Goal: Check status: Check status

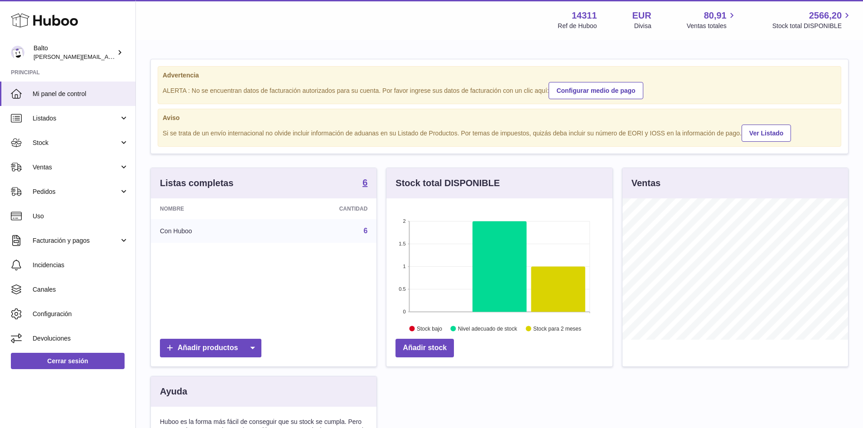
scroll to position [141, 226]
click at [54, 191] on span "Pedidos" at bounding box center [76, 192] width 87 height 9
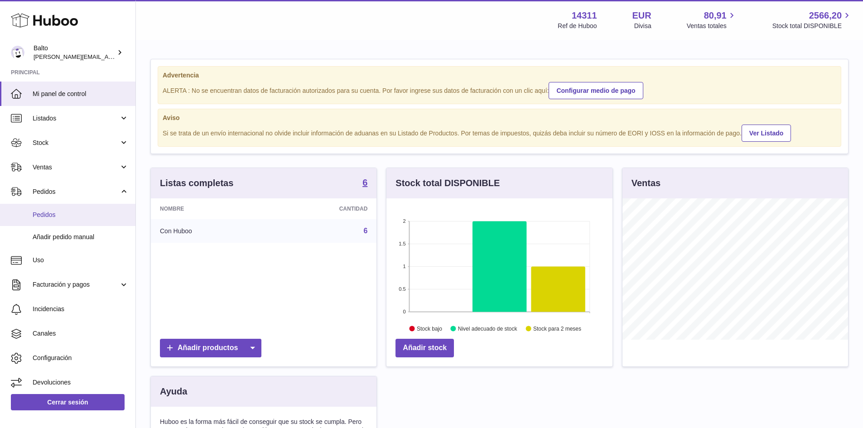
click at [49, 216] on span "Pedidos" at bounding box center [81, 215] width 96 height 9
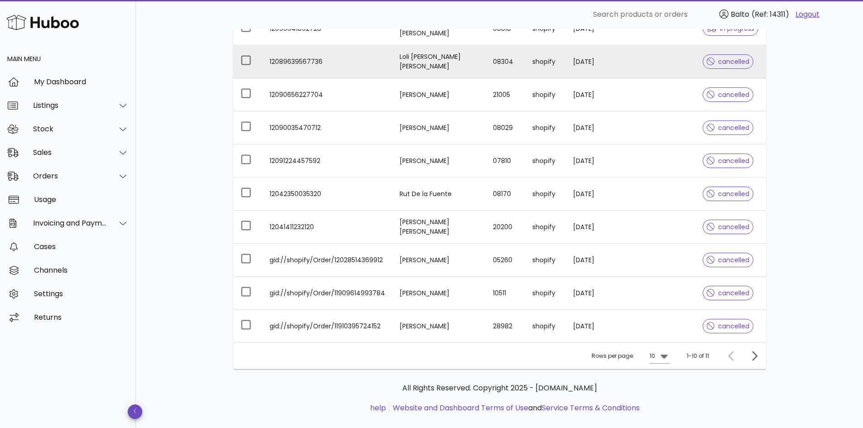
scroll to position [168, 0]
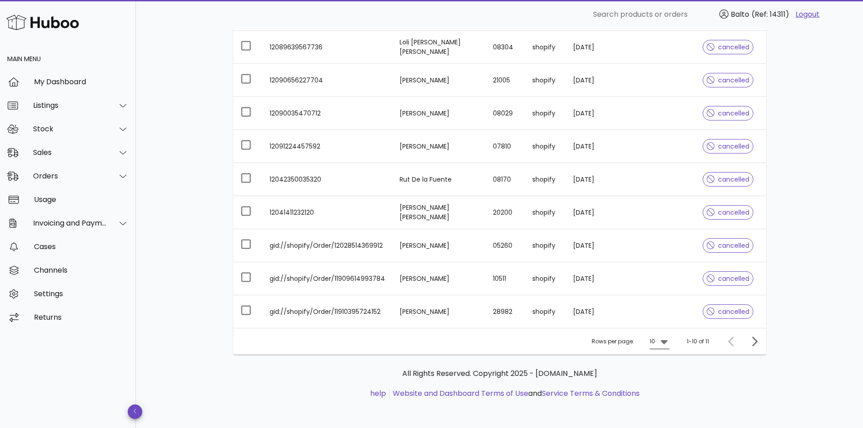
click at [657, 344] on div at bounding box center [663, 341] width 13 height 11
click at [658, 394] on div "50" at bounding box center [662, 392] width 9 height 9
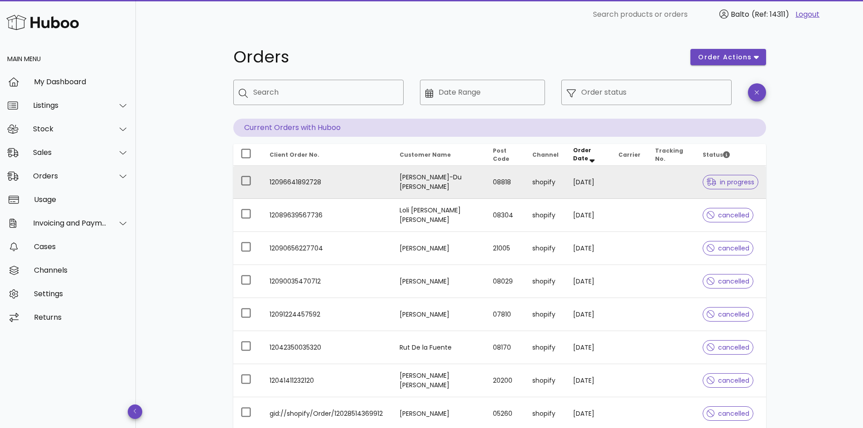
click at [406, 182] on td "Nicole Zarse-Du Plooy" at bounding box center [439, 182] width 94 height 33
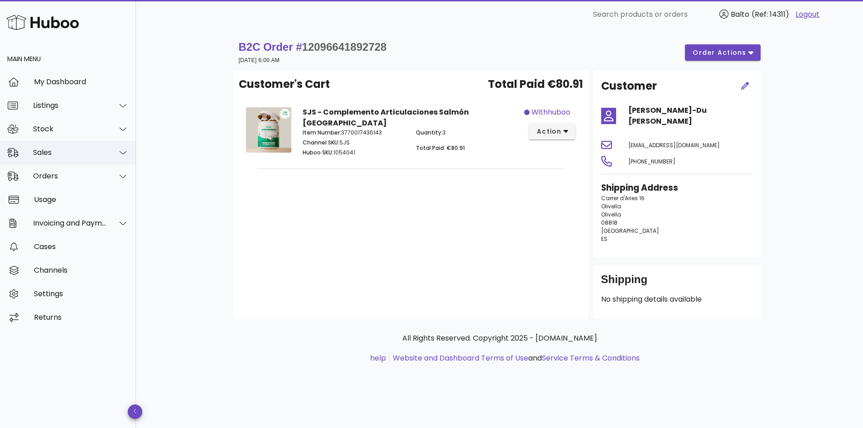
click at [93, 156] on div "Sales" at bounding box center [70, 152] width 74 height 9
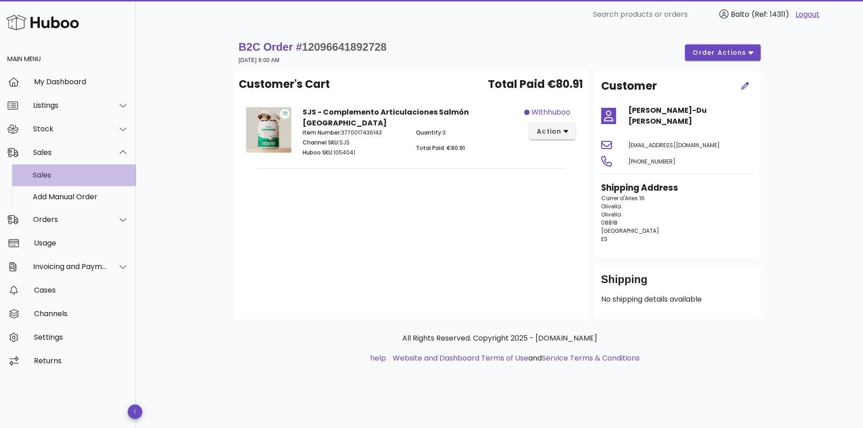
click at [78, 174] on div "Sales" at bounding box center [81, 175] width 96 height 9
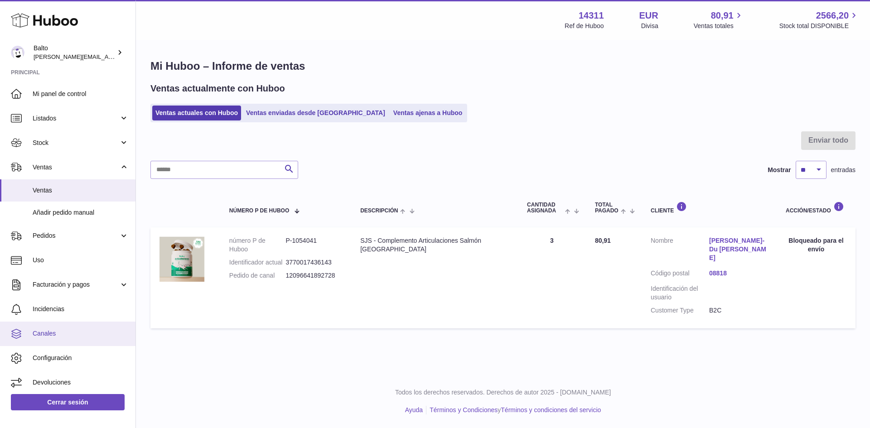
scroll to position [3, 0]
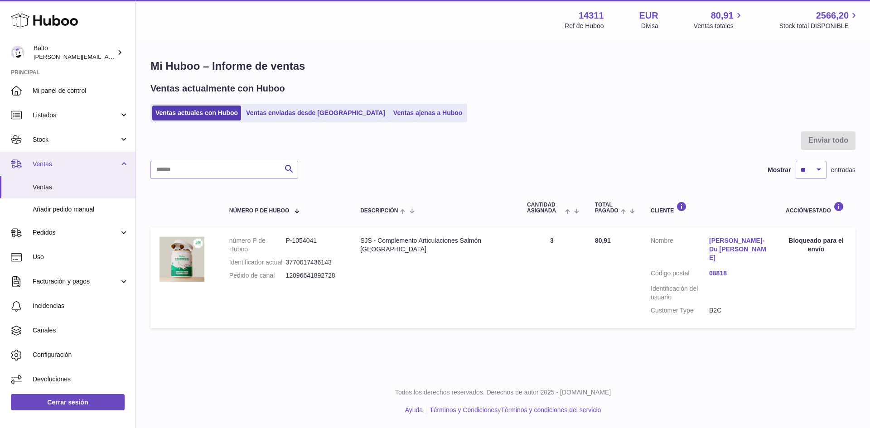
click at [65, 166] on span "Ventas" at bounding box center [76, 164] width 87 height 9
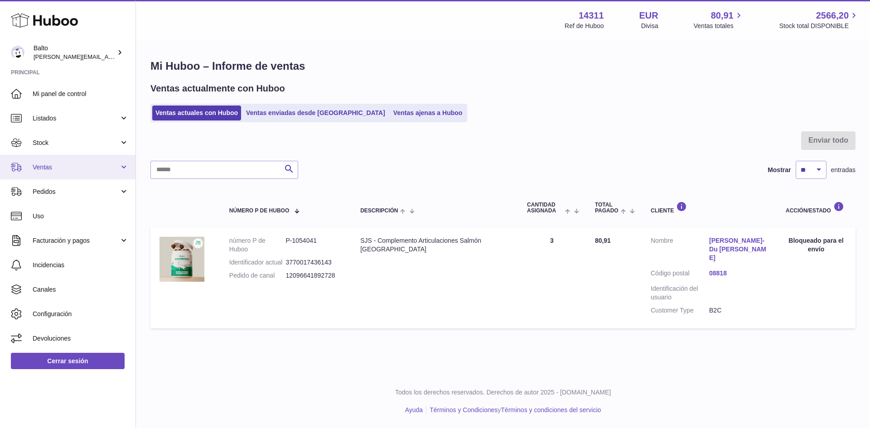
scroll to position [0, 0]
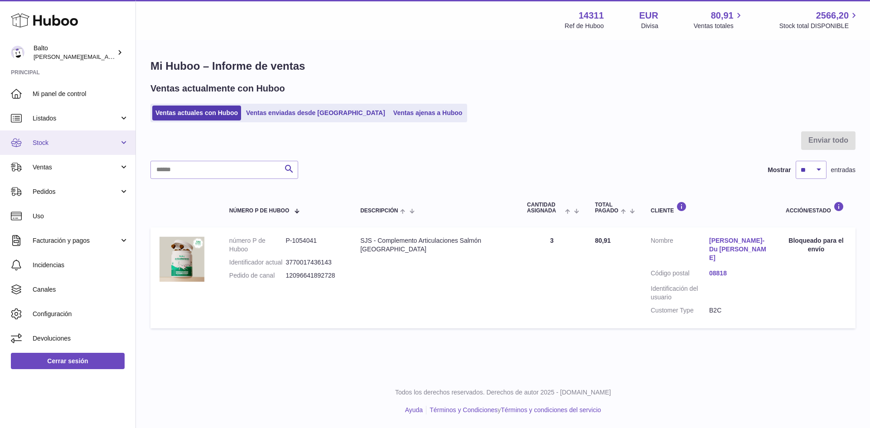
click at [80, 144] on span "Stock" at bounding box center [76, 143] width 87 height 9
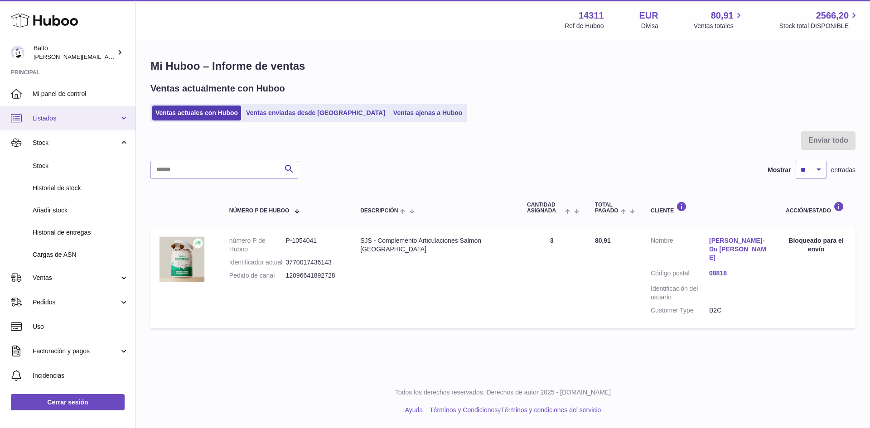
click at [112, 116] on span "Listados" at bounding box center [76, 118] width 87 height 9
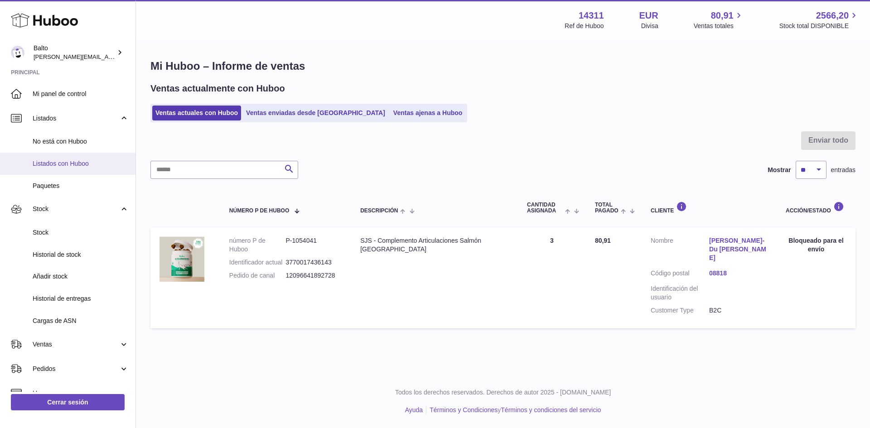
click at [63, 163] on span "Listados con Huboo" at bounding box center [81, 163] width 96 height 9
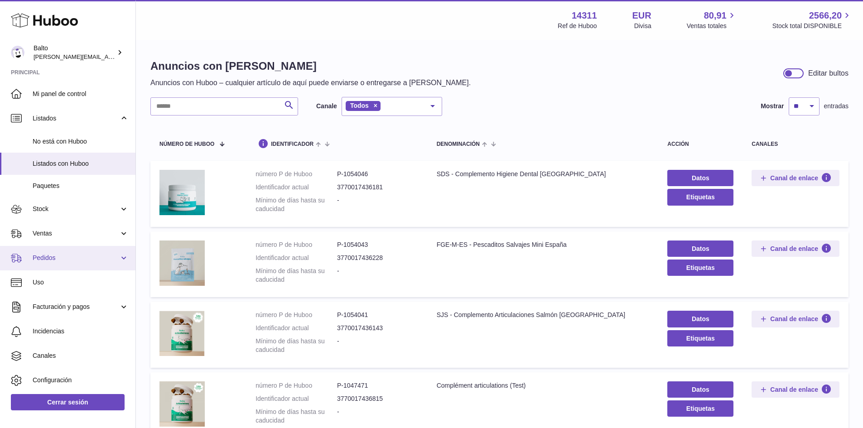
click at [119, 259] on link "Pedidos" at bounding box center [67, 258] width 135 height 24
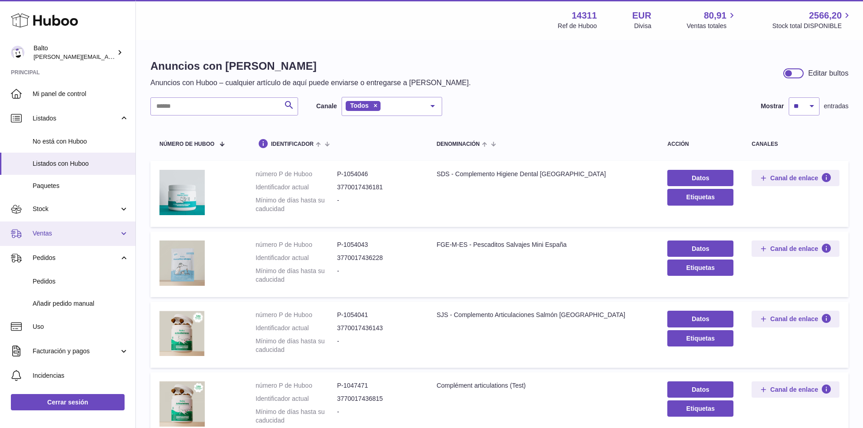
click at [121, 232] on link "Ventas" at bounding box center [67, 234] width 135 height 24
click at [46, 254] on span "Pedidos" at bounding box center [76, 258] width 87 height 9
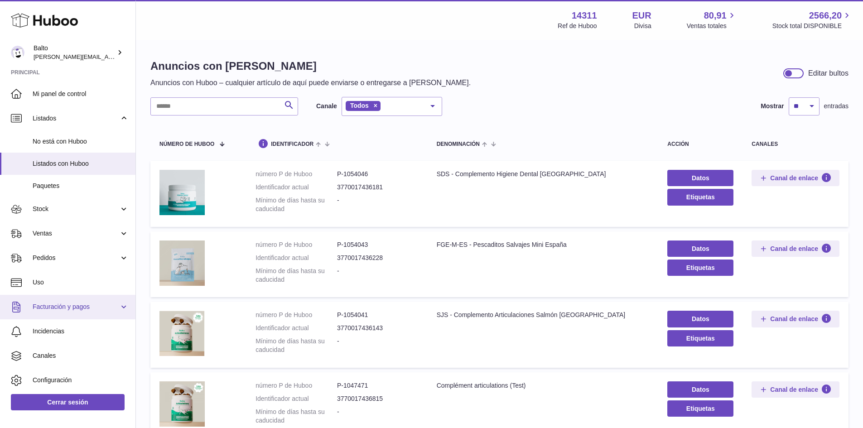
click at [64, 305] on span "Facturación y pagos" at bounding box center [76, 307] width 87 height 9
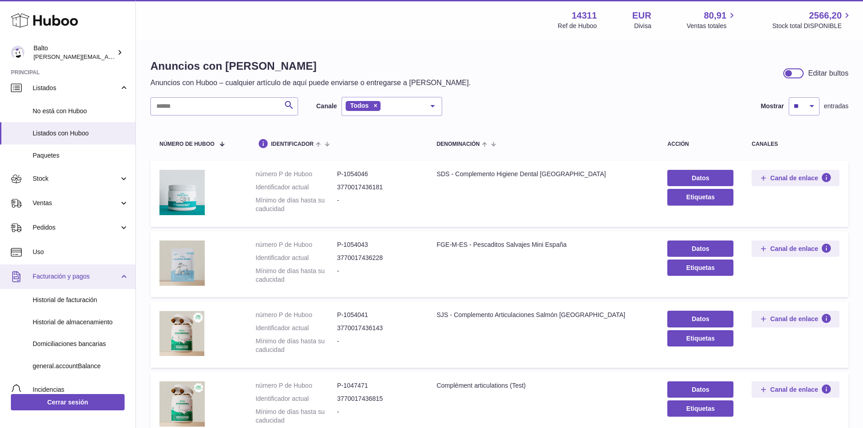
scroll to position [45, 0]
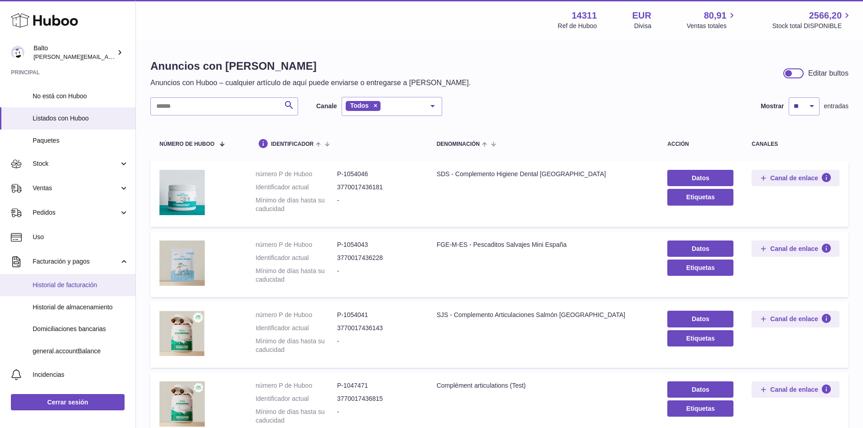
click at [48, 290] on link "Historial de facturación" at bounding box center [67, 285] width 135 height 22
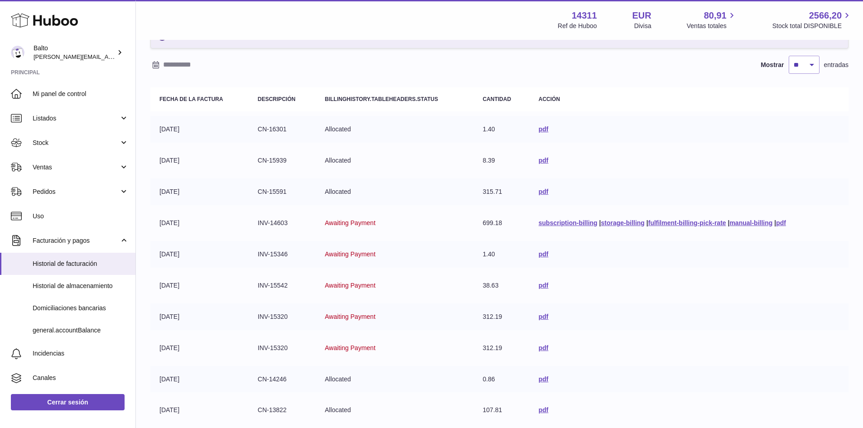
scroll to position [153, 0]
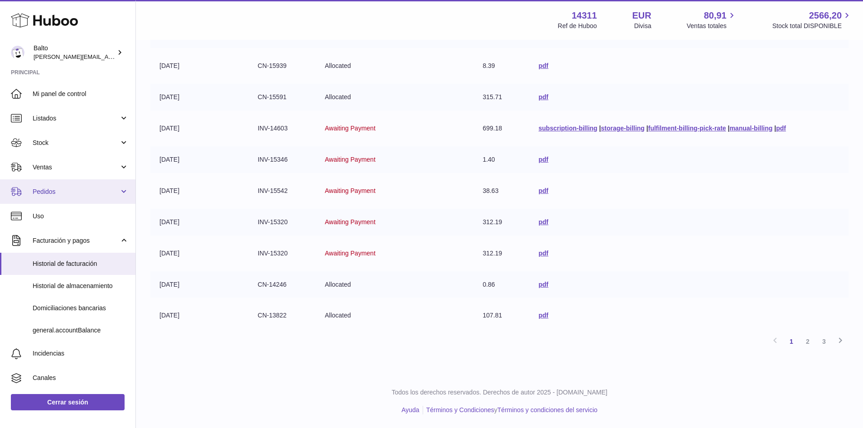
click at [79, 193] on span "Pedidos" at bounding box center [76, 192] width 87 height 9
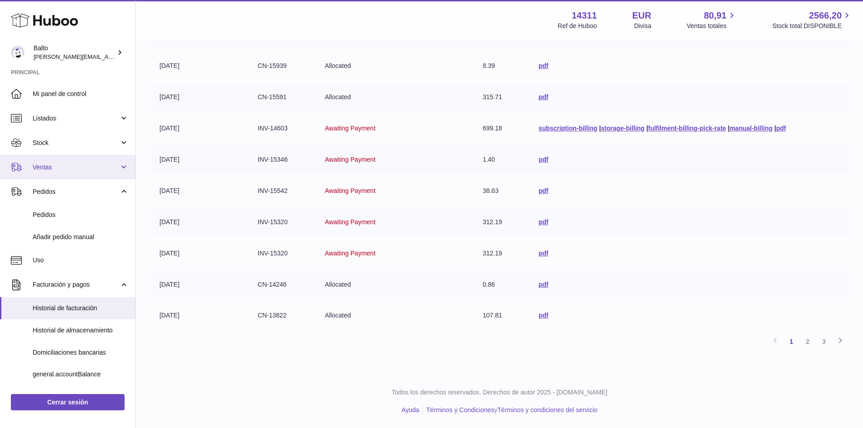
click at [77, 165] on span "Ventas" at bounding box center [76, 167] width 87 height 9
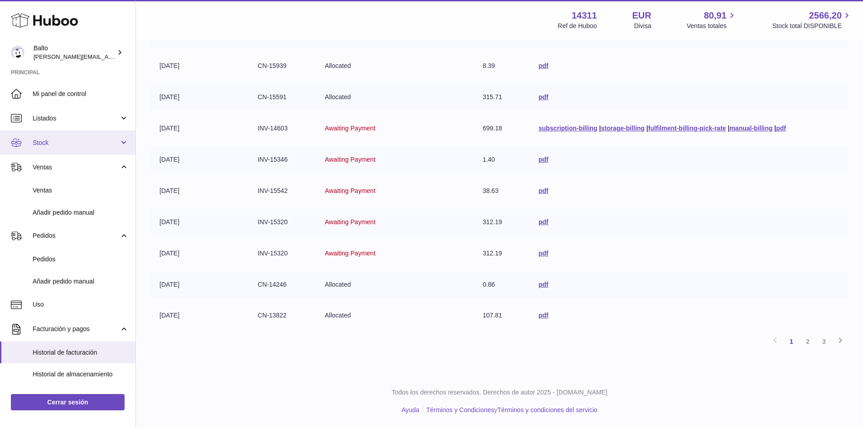
click at [51, 137] on link "Stock" at bounding box center [67, 142] width 135 height 24
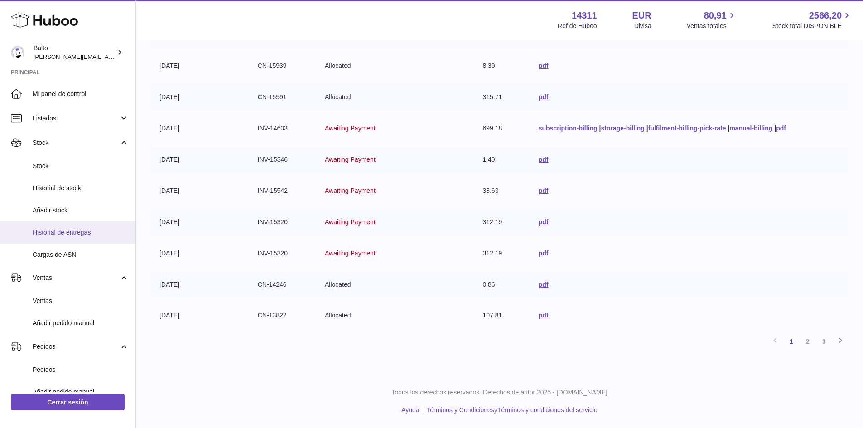
click at [66, 237] on span "Historial de entregas" at bounding box center [81, 232] width 96 height 9
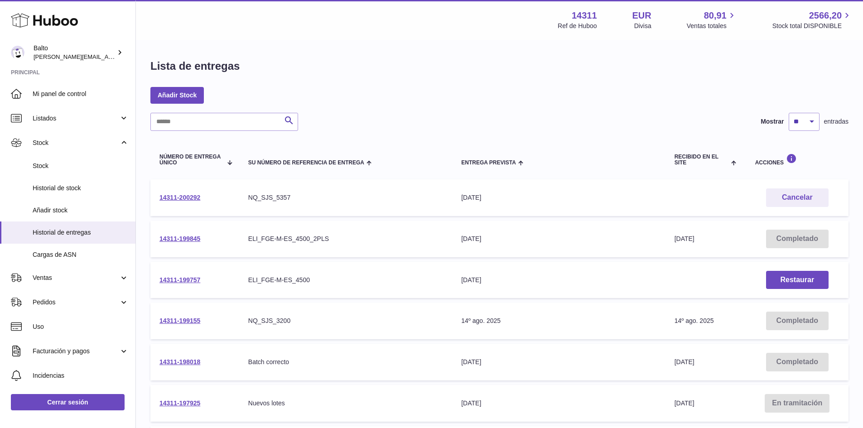
scroll to position [91, 0]
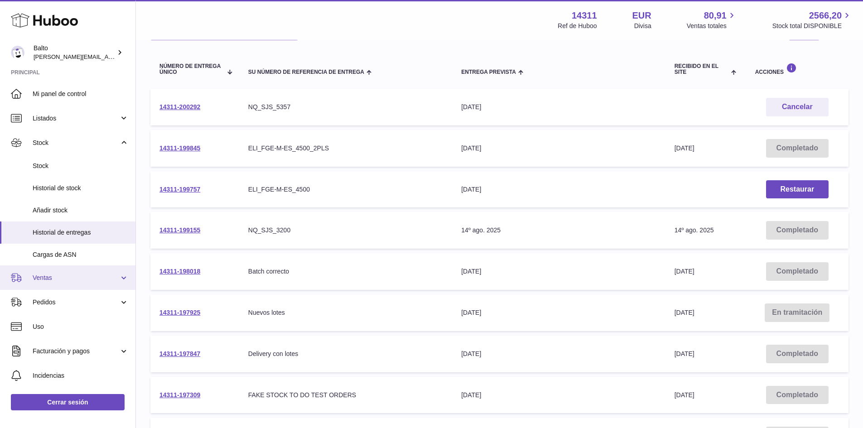
click at [76, 285] on link "Ventas" at bounding box center [67, 278] width 135 height 24
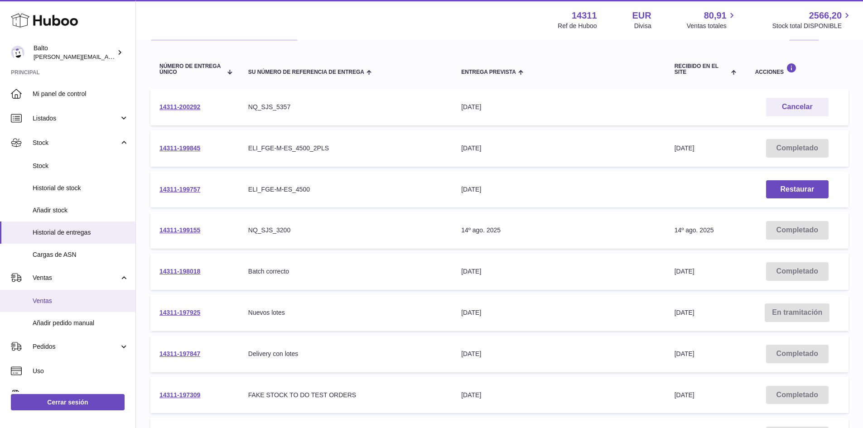
click at [50, 302] on span "Ventas" at bounding box center [81, 301] width 96 height 9
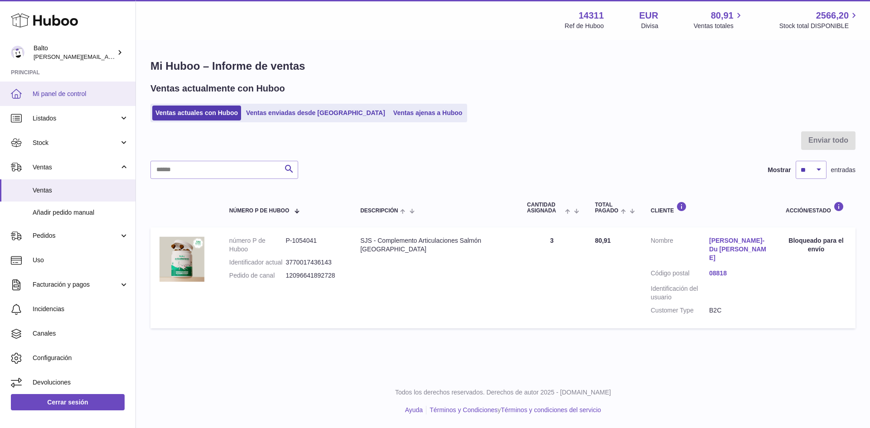
click at [71, 98] on link "Mi panel de control" at bounding box center [67, 94] width 135 height 24
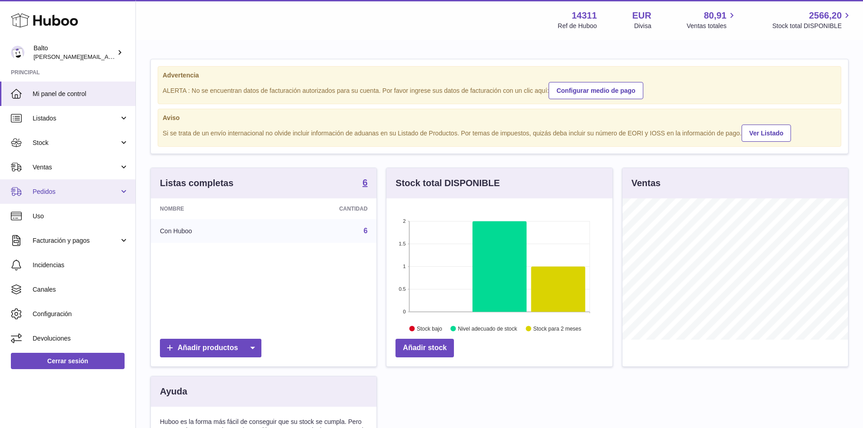
click at [72, 190] on span "Pedidos" at bounding box center [76, 192] width 87 height 9
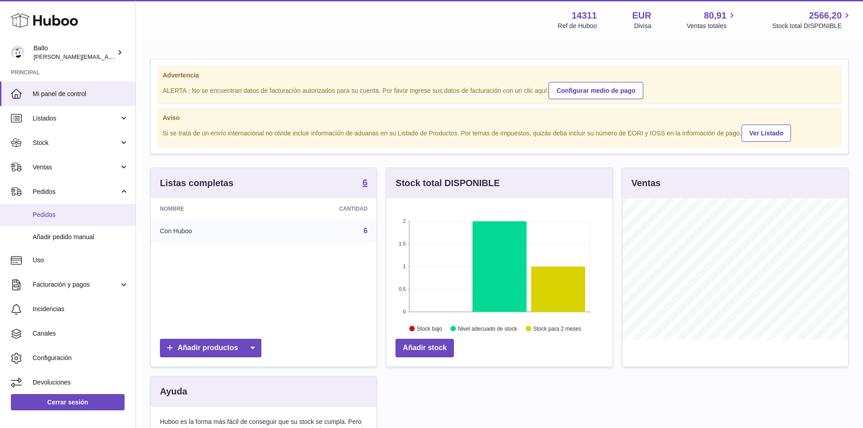
click at [63, 224] on link "Pedidos" at bounding box center [67, 215] width 135 height 22
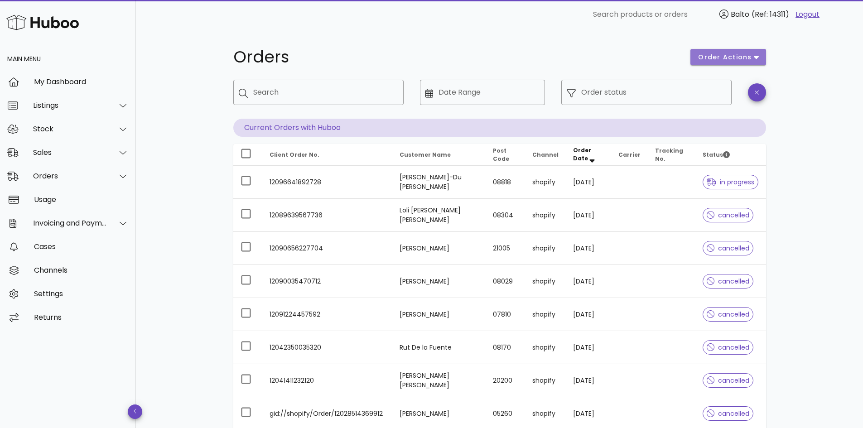
click at [753, 61] on span "order actions" at bounding box center [728, 58] width 61 height 10
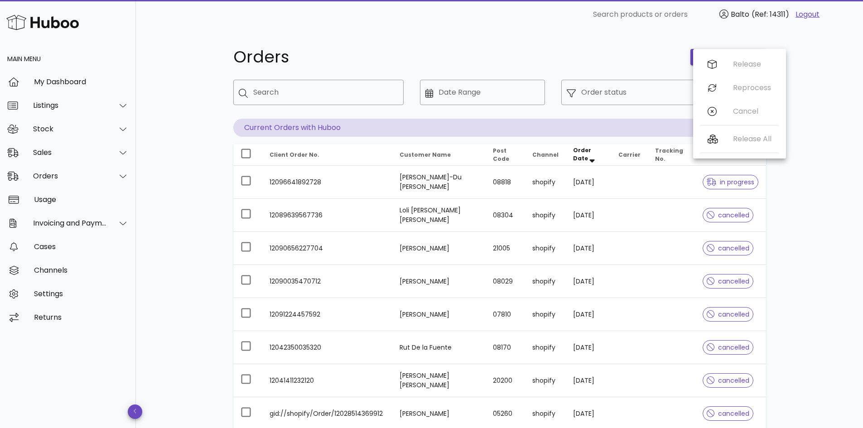
click at [711, 141] on div "Release All" at bounding box center [740, 141] width 78 height 28
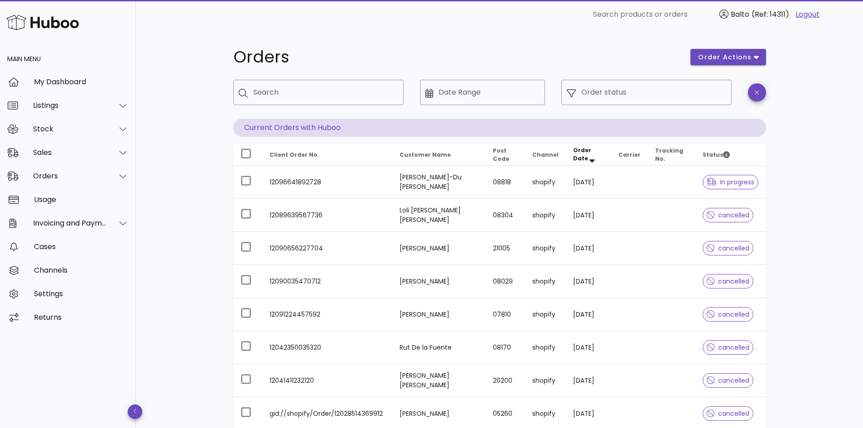
click at [812, 136] on div "Orders order actions ​ Search ​ Date Range ​ Order status Current Orders with H…" at bounding box center [499, 312] width 727 height 567
click at [89, 176] on div "Orders" at bounding box center [70, 176] width 74 height 9
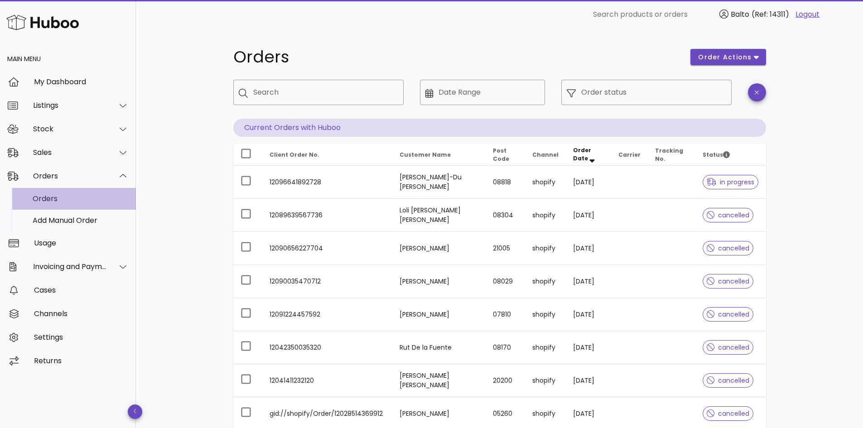
click at [62, 200] on div "Orders" at bounding box center [81, 198] width 96 height 9
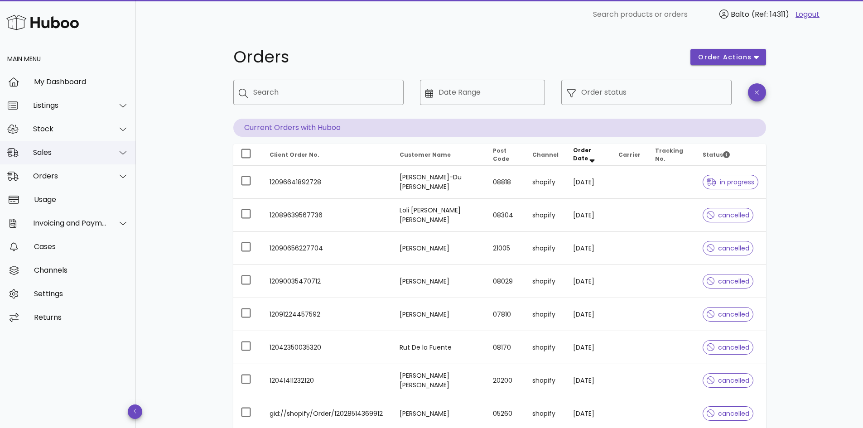
click at [86, 151] on div "Sales" at bounding box center [70, 152] width 74 height 9
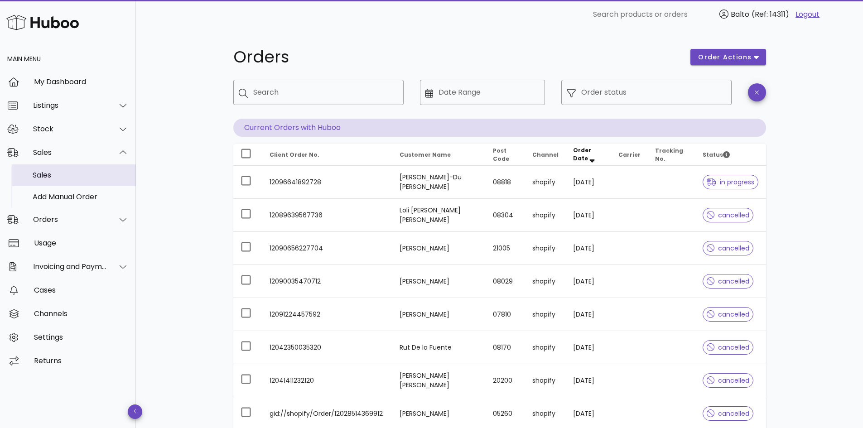
click at [57, 177] on div "Sales" at bounding box center [81, 175] width 96 height 9
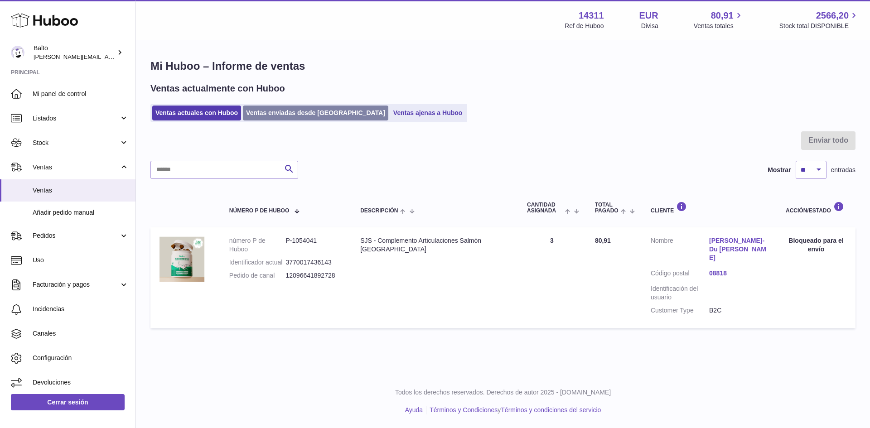
click at [303, 111] on link "Ventas enviadas desde [GEOGRAPHIC_DATA]" at bounding box center [315, 113] width 145 height 15
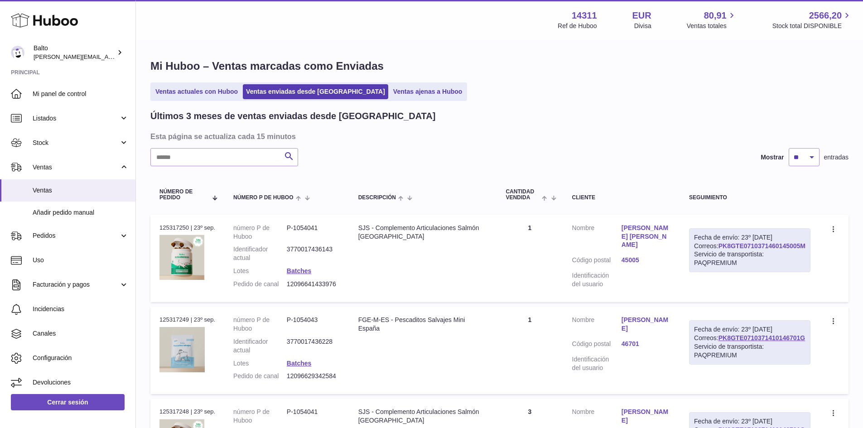
click at [749, 250] on link "PK8GTE0710371460145005M" at bounding box center [762, 245] width 87 height 7
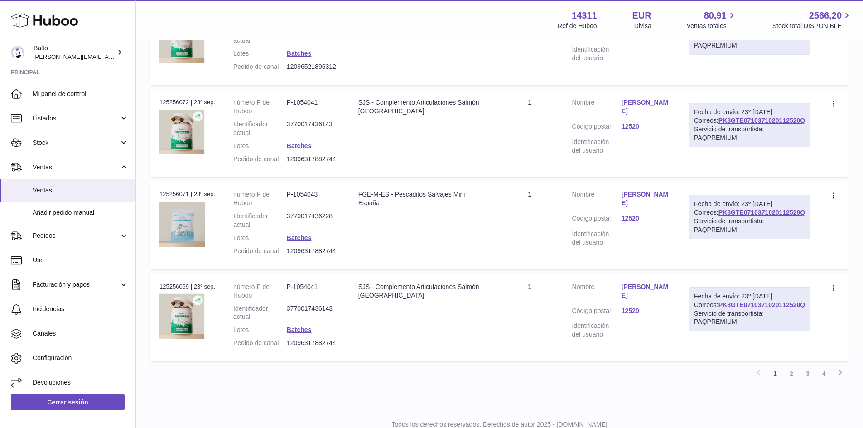
scroll to position [802, 0]
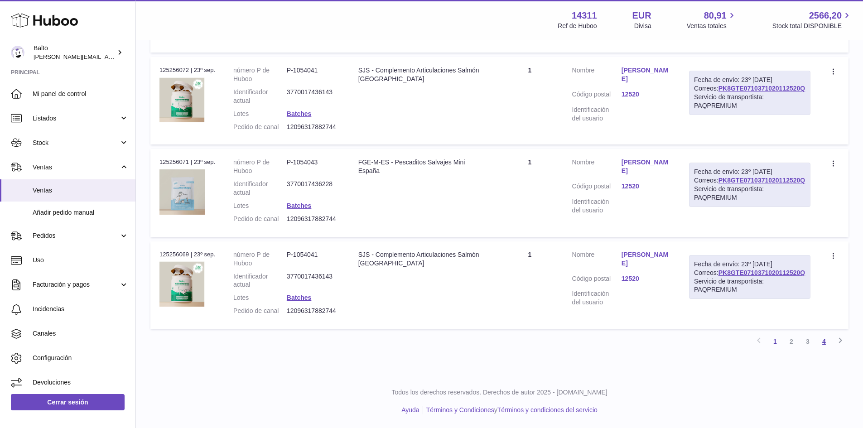
click at [823, 340] on link "4" at bounding box center [824, 341] width 16 height 16
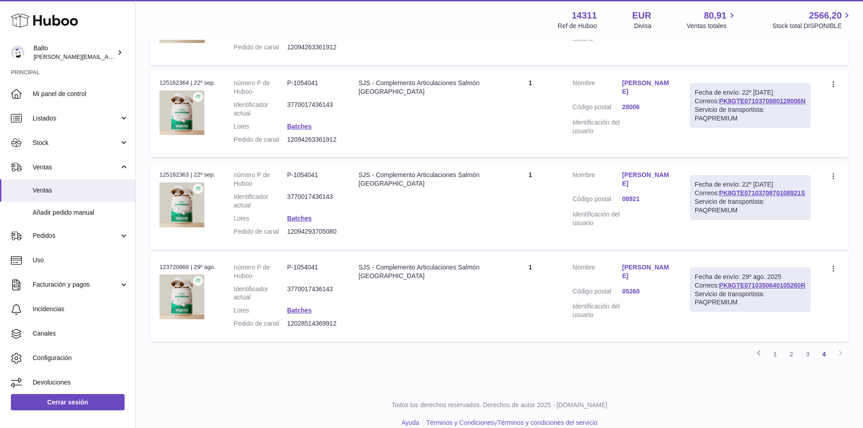
scroll to position [803, 0]
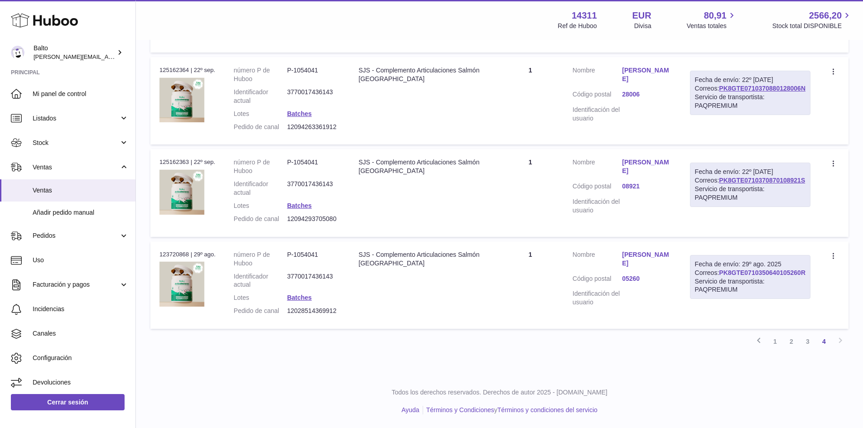
click at [760, 276] on link "PK8GTE0710350640105260R" at bounding box center [762, 272] width 87 height 7
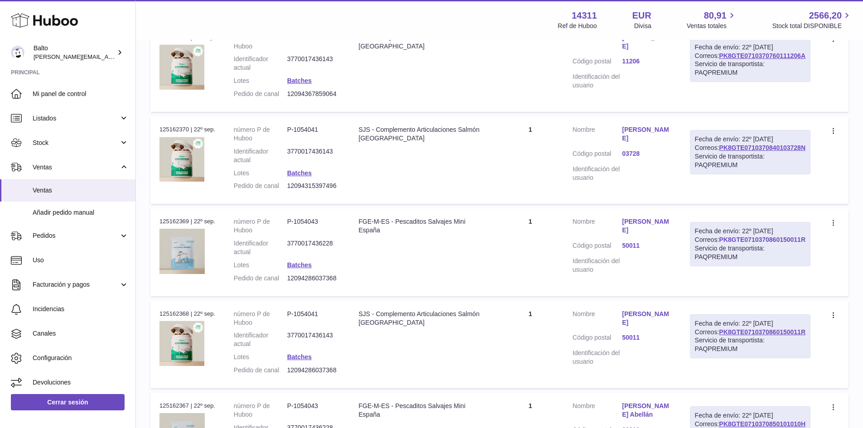
scroll to position [169, 0]
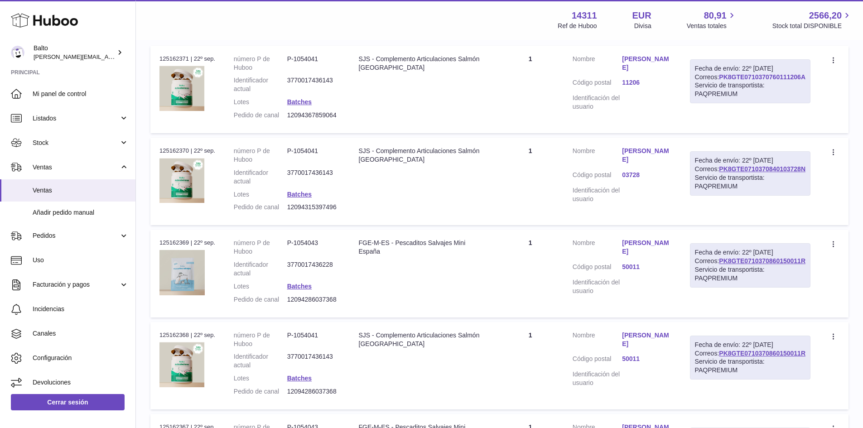
click at [744, 81] on link "PK8GTE0710370760111206A" at bounding box center [762, 76] width 87 height 7
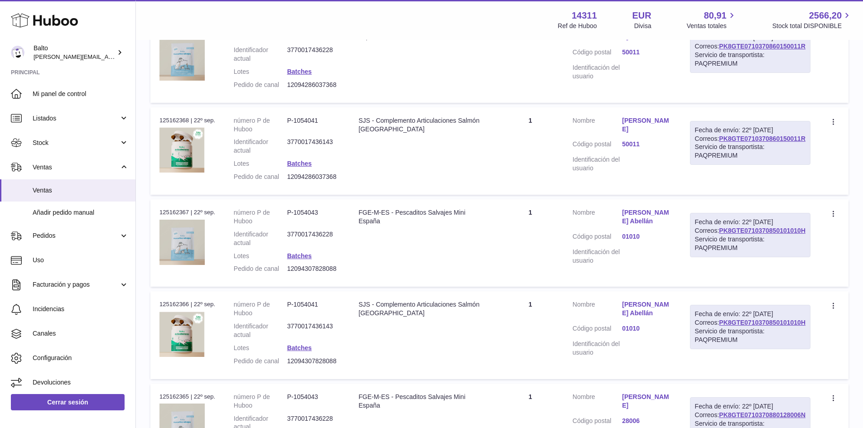
scroll to position [396, 0]
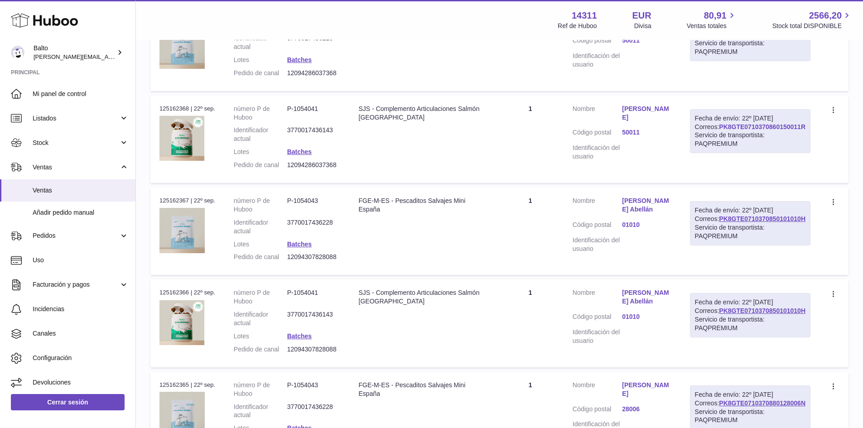
click at [741, 130] on link "PK8GTE0710370860150011R" at bounding box center [762, 126] width 87 height 7
